Goal: Check status

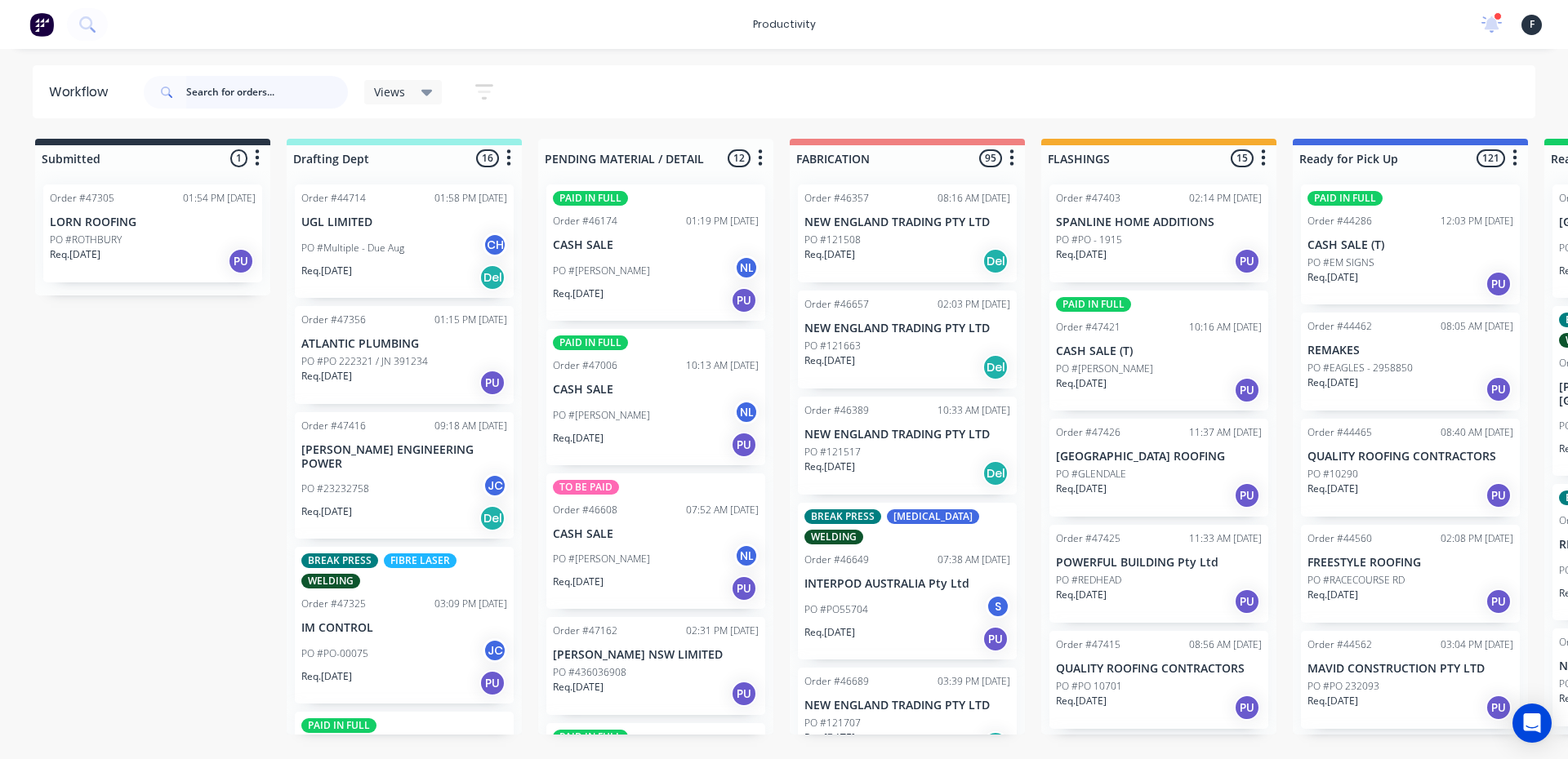
click at [203, 99] on input "text" at bounding box center [267, 92] width 162 height 33
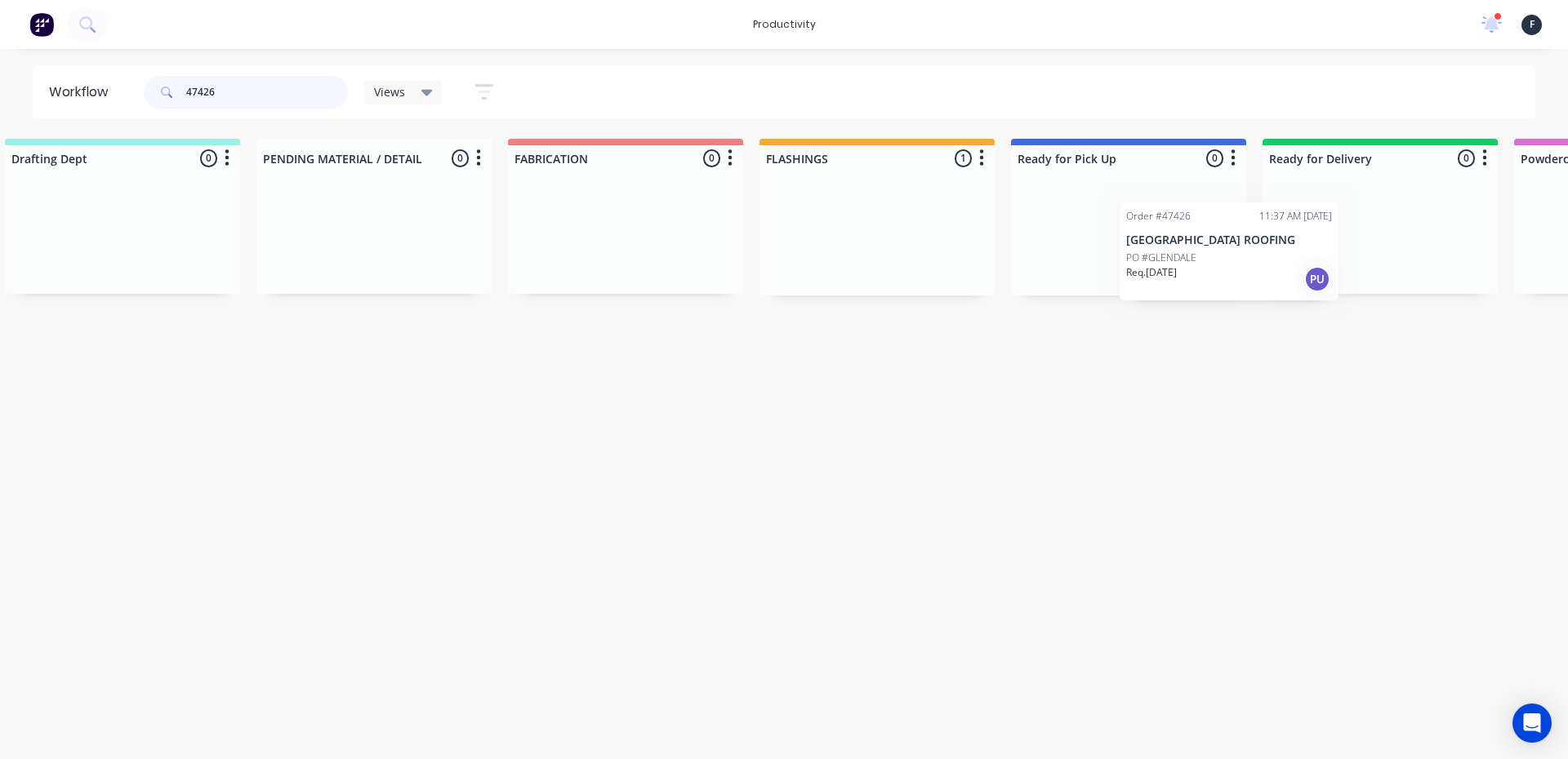
scroll to position [0, 289]
drag, startPoint x: 1111, startPoint y: 234, endPoint x: 1099, endPoint y: 255, distance: 24.2
click at [1112, 255] on div "Submitted 0 Sort By Created date Required date Order number Customer name Most …" at bounding box center [1061, 217] width 2723 height 157
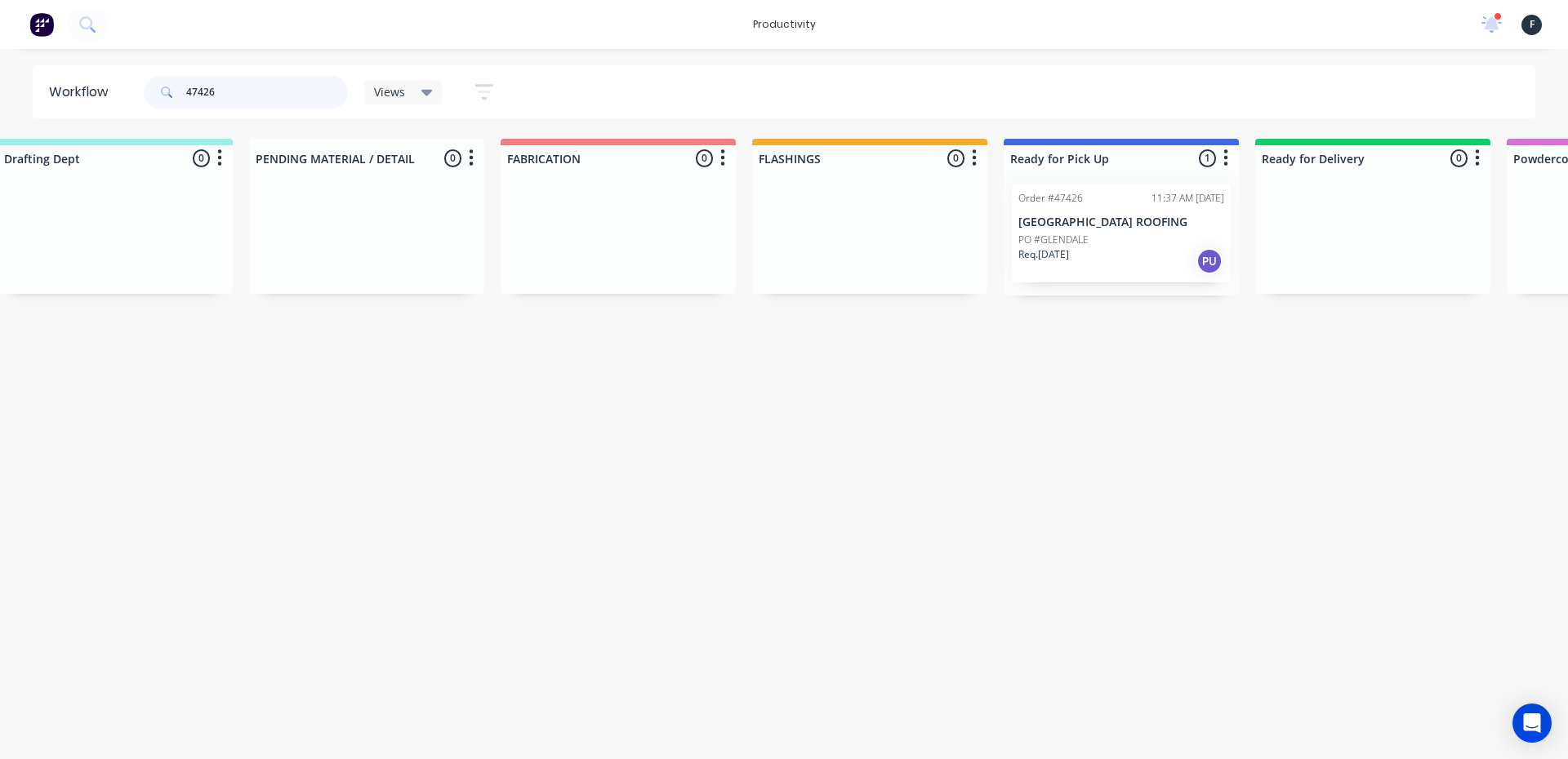
type input "47426"
click at [1104, 255] on div "Req. [DATE] PU" at bounding box center [1121, 261] width 205 height 28
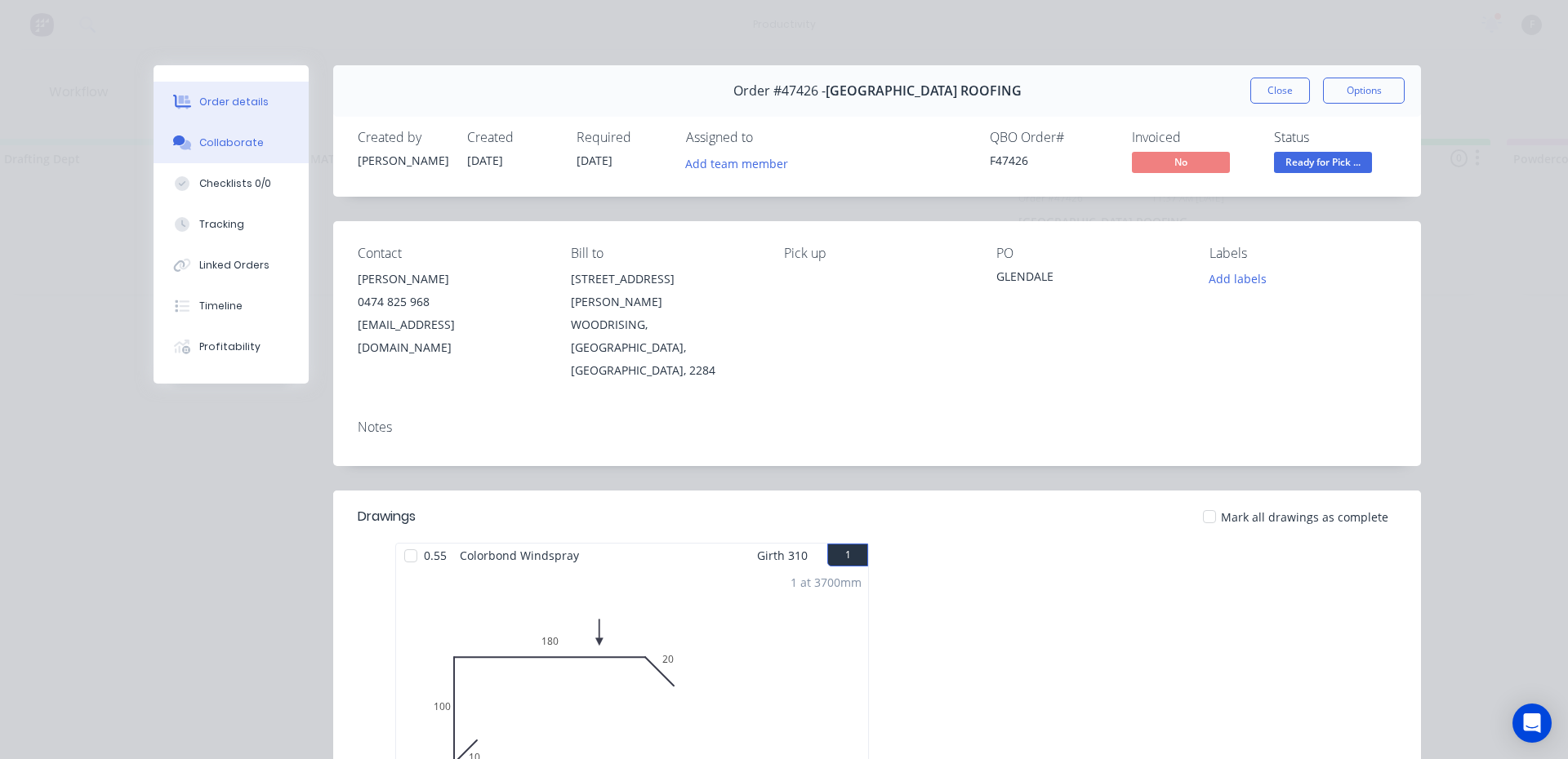
click at [175, 145] on icon at bounding box center [179, 140] width 12 height 10
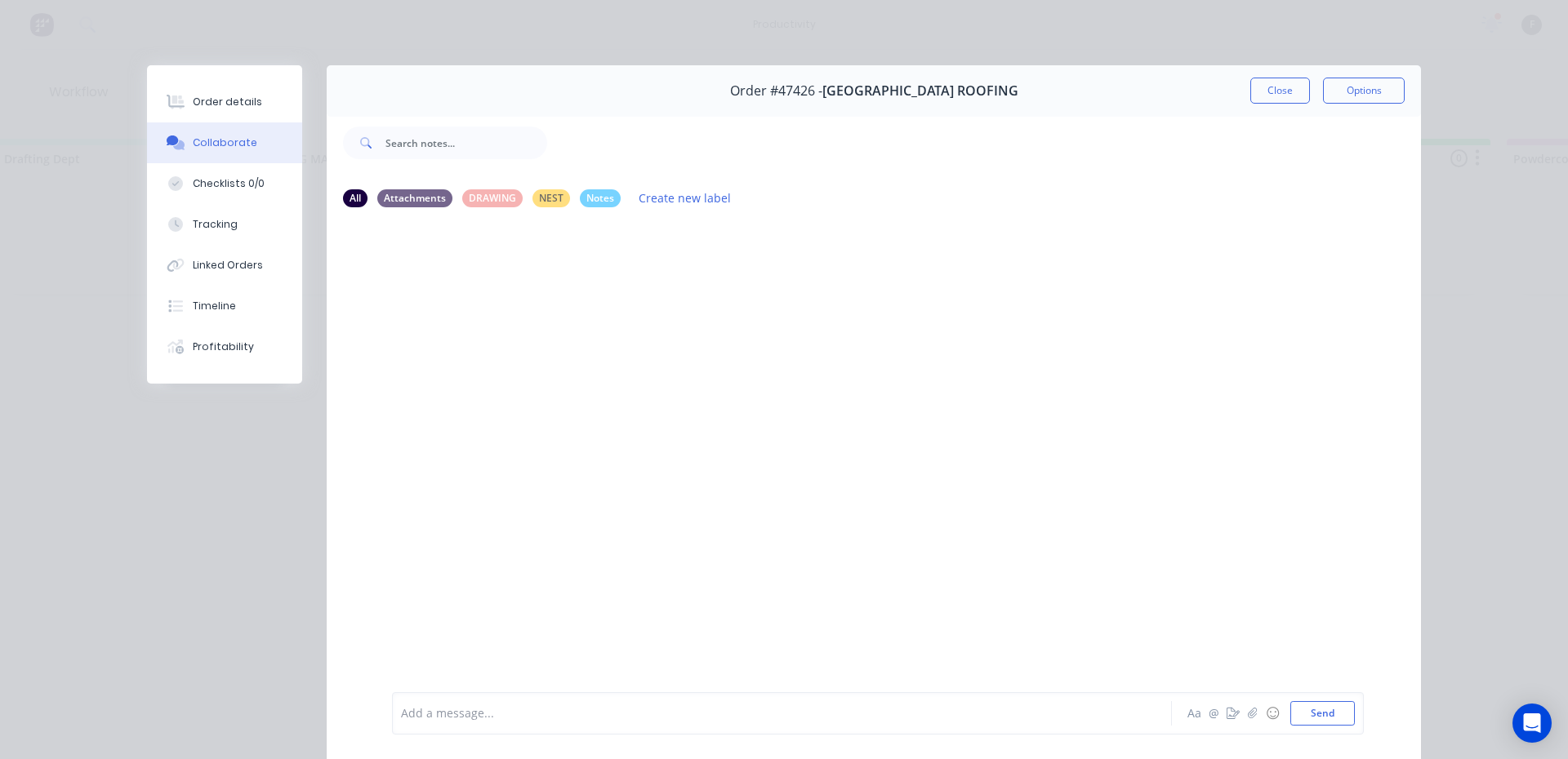
click at [648, 716] on div at bounding box center [759, 714] width 715 height 17
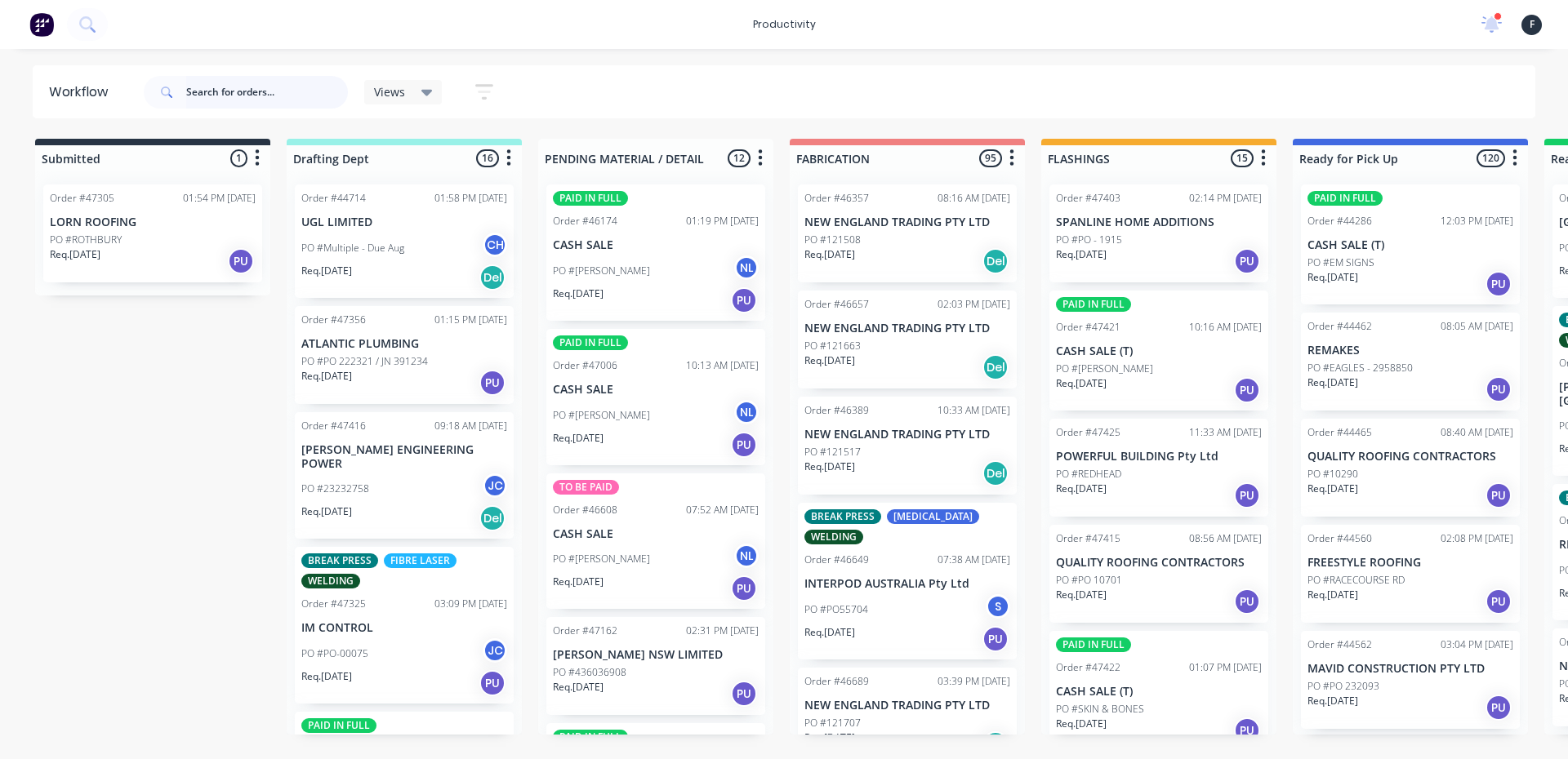
click at [226, 84] on input "text" at bounding box center [267, 92] width 162 height 33
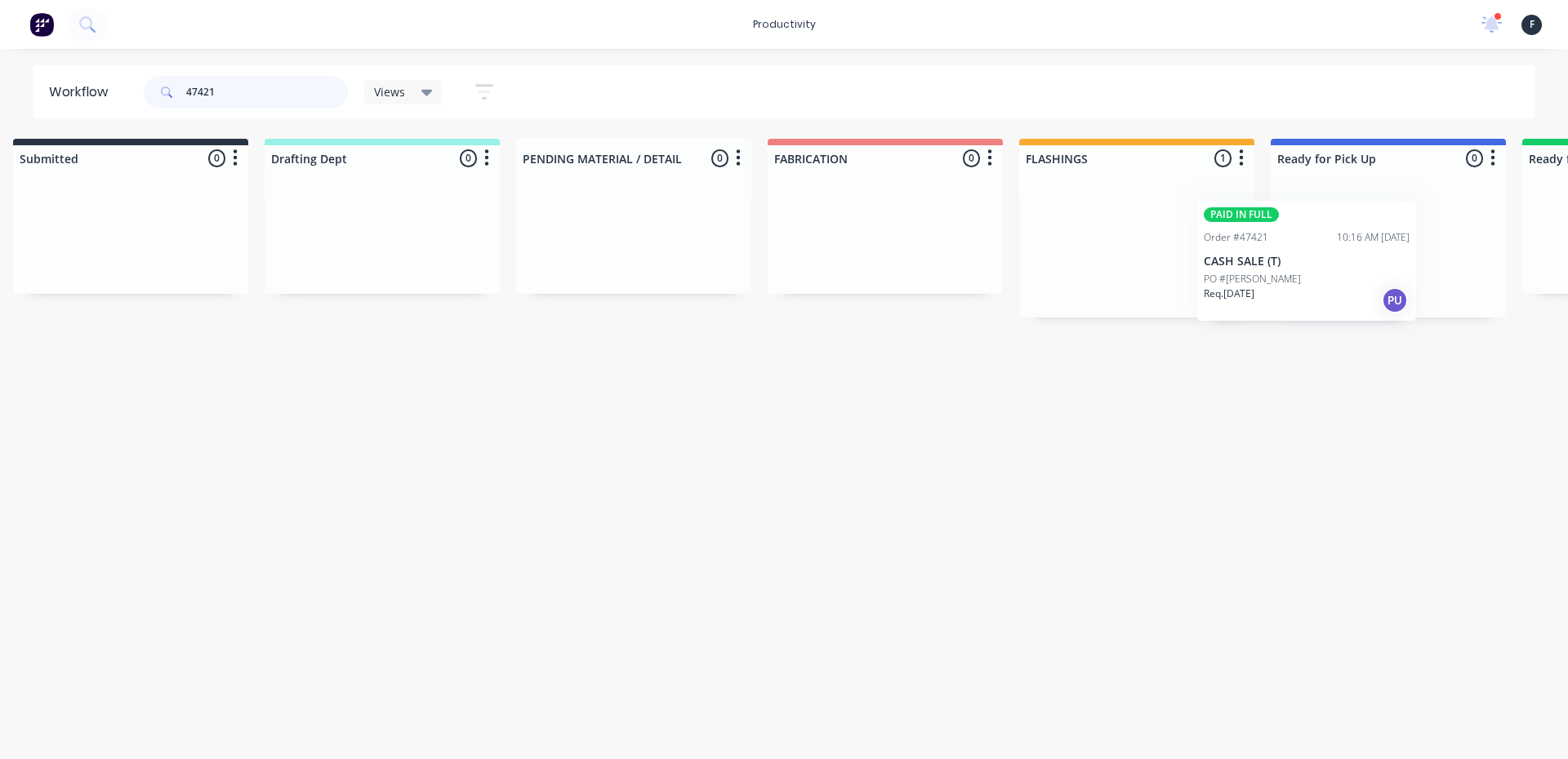
scroll to position [0, 62]
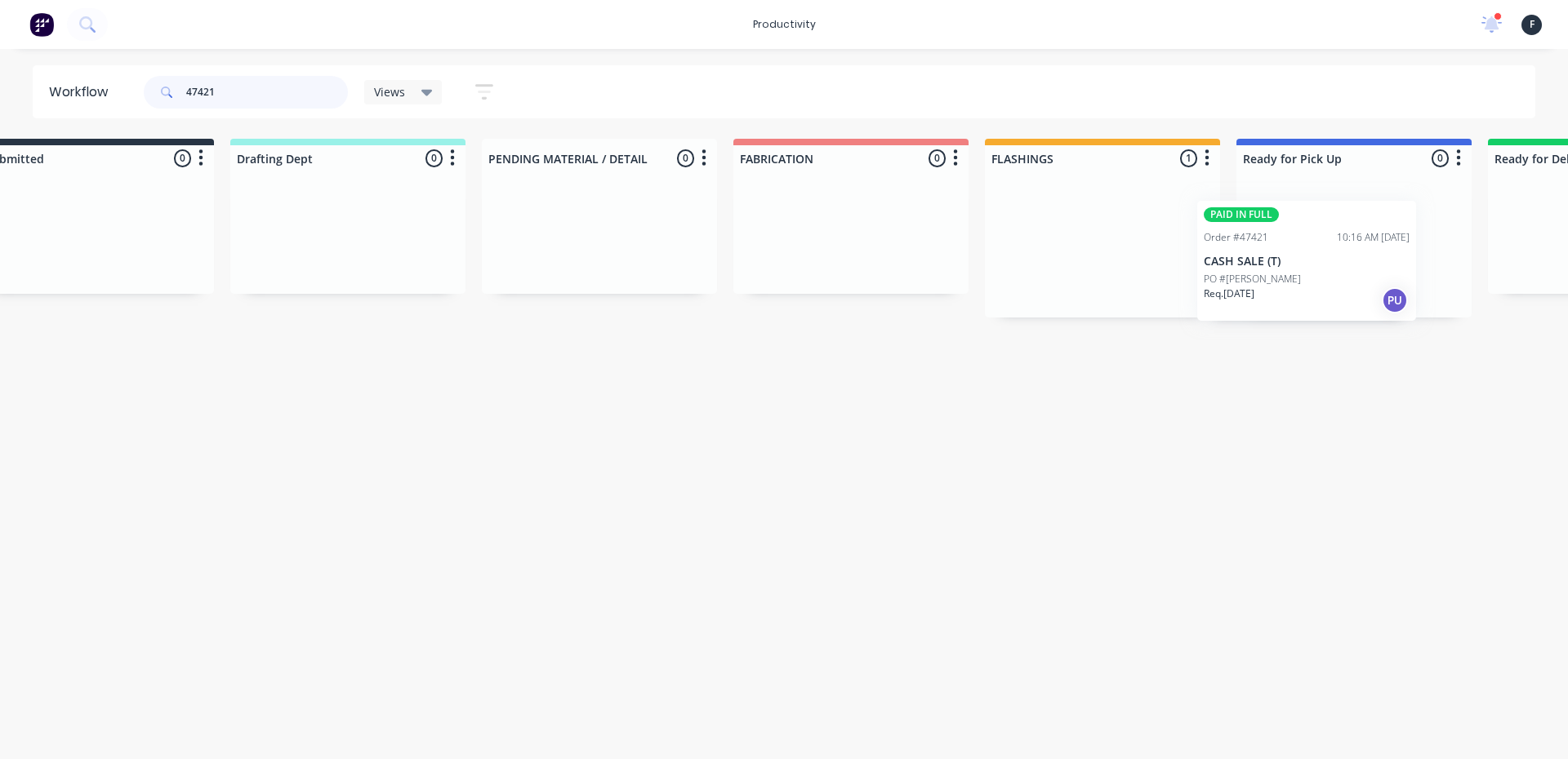
drag, startPoint x: 1125, startPoint y: 245, endPoint x: 1314, endPoint y: 259, distance: 189.5
click at [1314, 259] on div "Submitted 0 Sort By Created date Required date Order number Customer name Most …" at bounding box center [1292, 228] width 2723 height 179
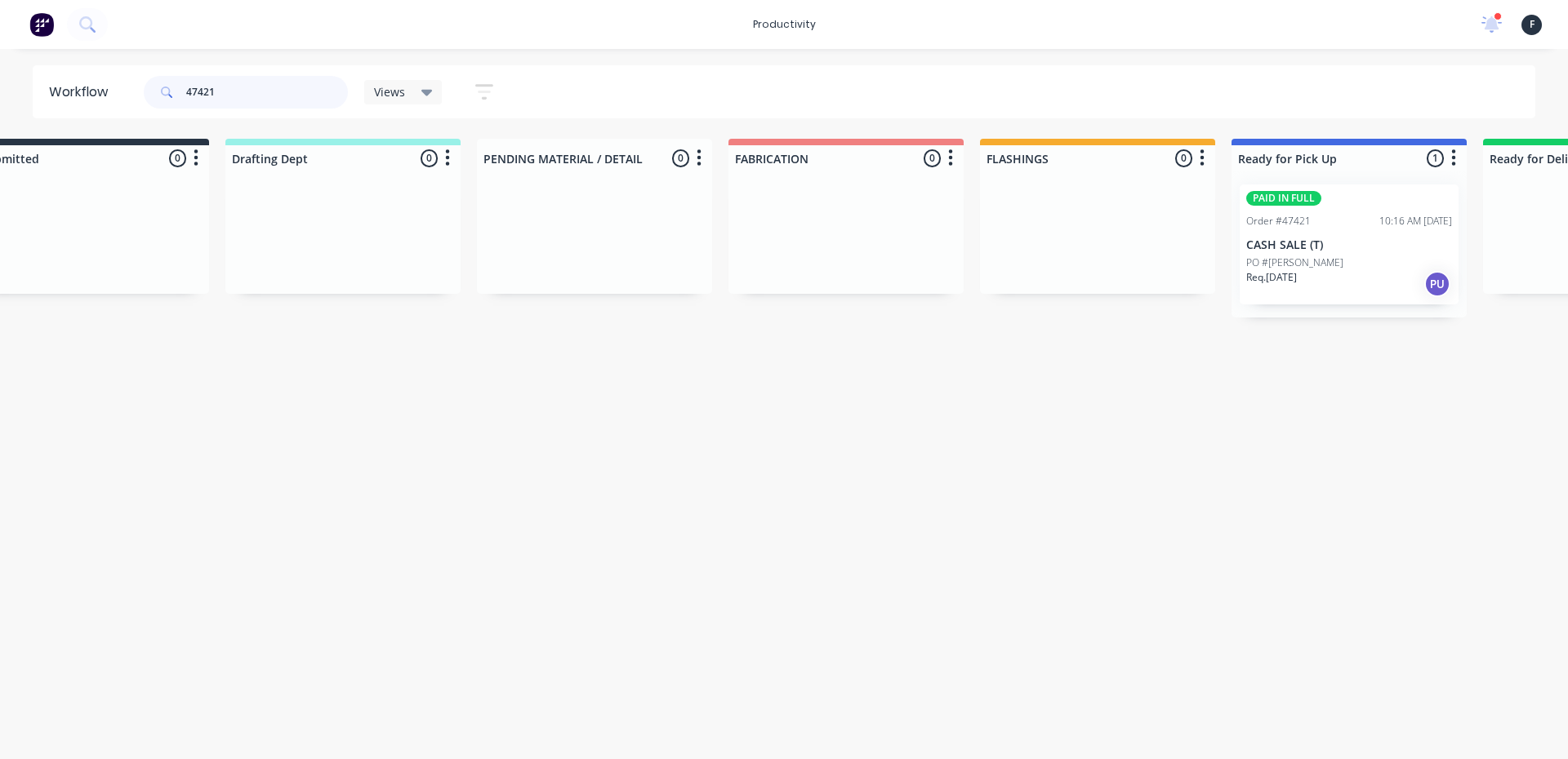
type input "47421"
click at [1312, 259] on p "PO #[PERSON_NAME]" at bounding box center [1295, 263] width 97 height 15
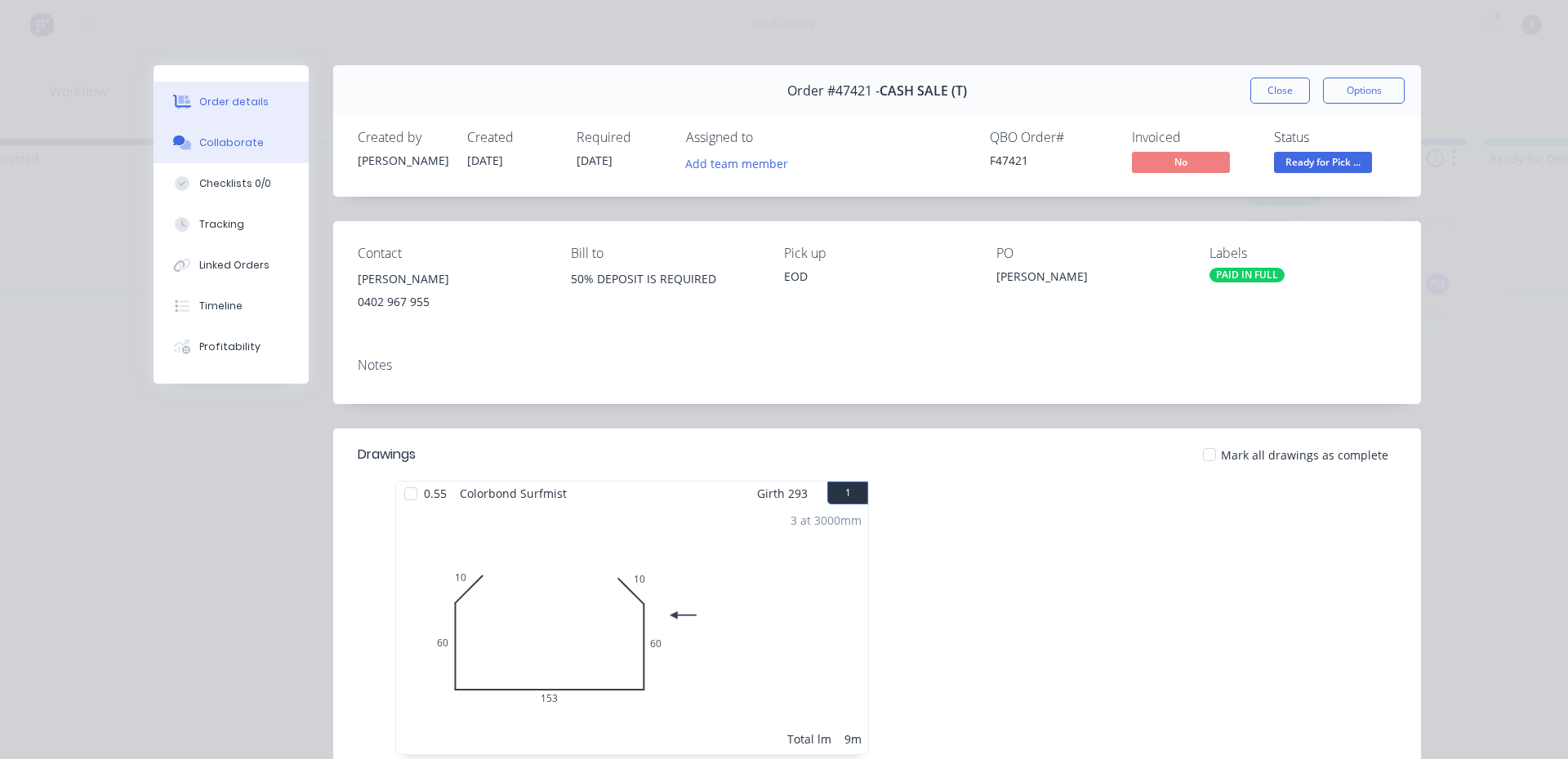
click at [220, 140] on div "Collaborate" at bounding box center [231, 143] width 65 height 15
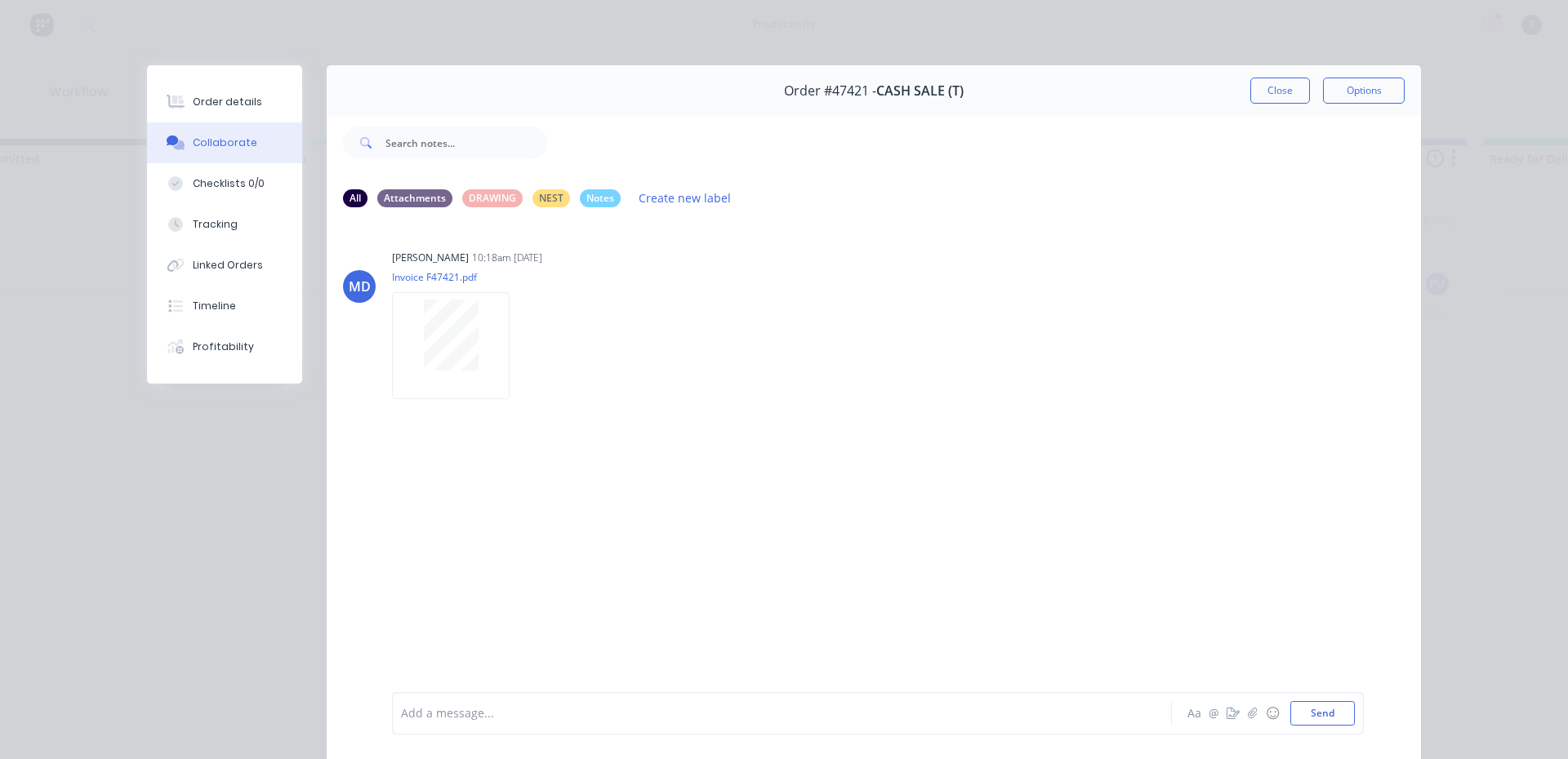
click at [671, 718] on div at bounding box center [759, 714] width 715 height 17
